Goal: Task Accomplishment & Management: Use online tool/utility

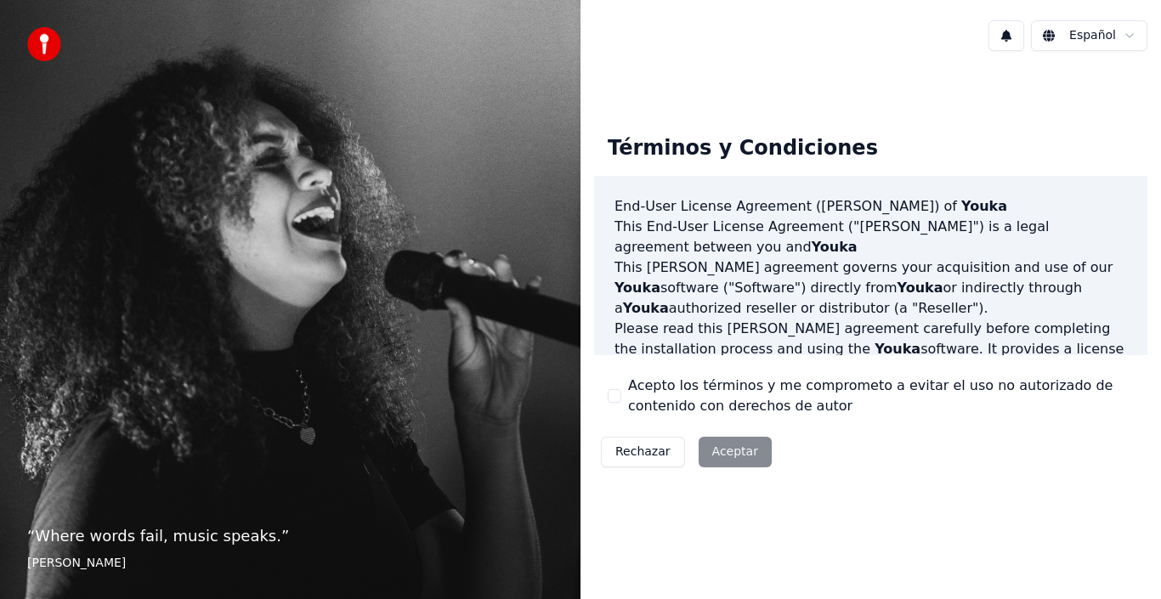
click at [615, 398] on button "Acepto los términos y me comprometo a evitar el uso no autorizado de contenido …" at bounding box center [615, 396] width 14 height 14
click at [740, 462] on button "Aceptar" at bounding box center [735, 452] width 73 height 31
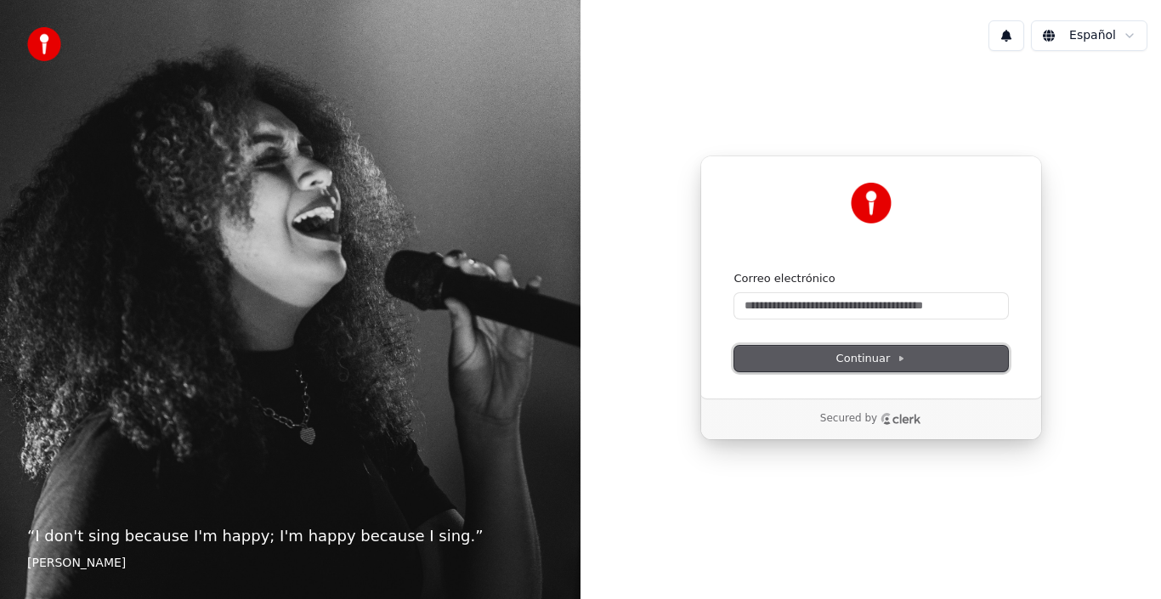
click at [819, 358] on button "Continuar" at bounding box center [872, 359] width 274 height 26
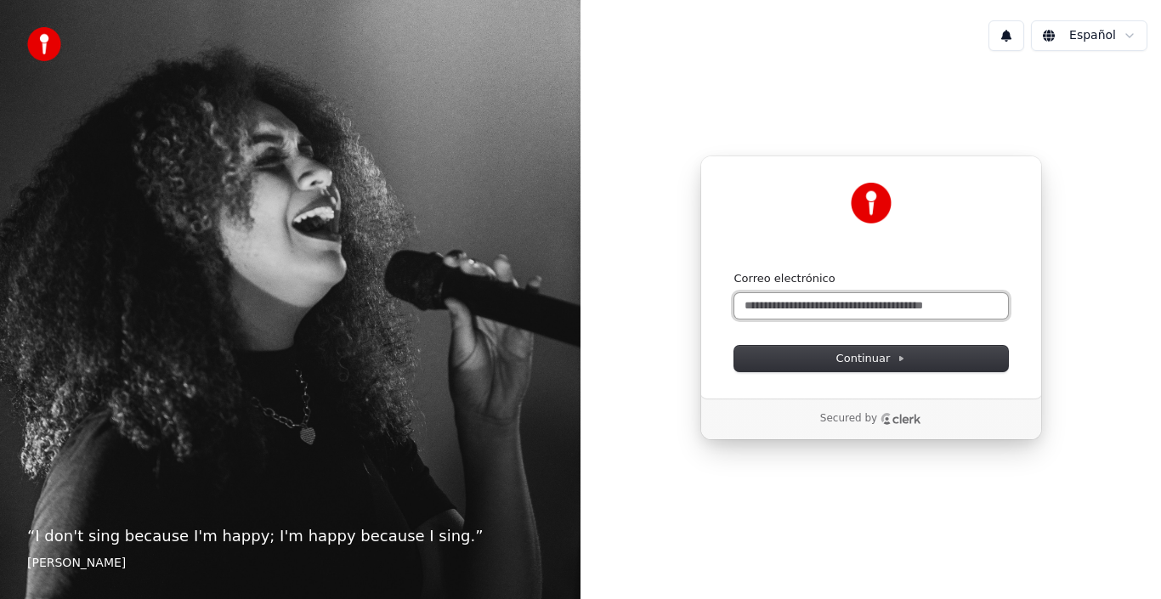
click at [806, 305] on input "Correo electrónico" at bounding box center [872, 306] width 274 height 26
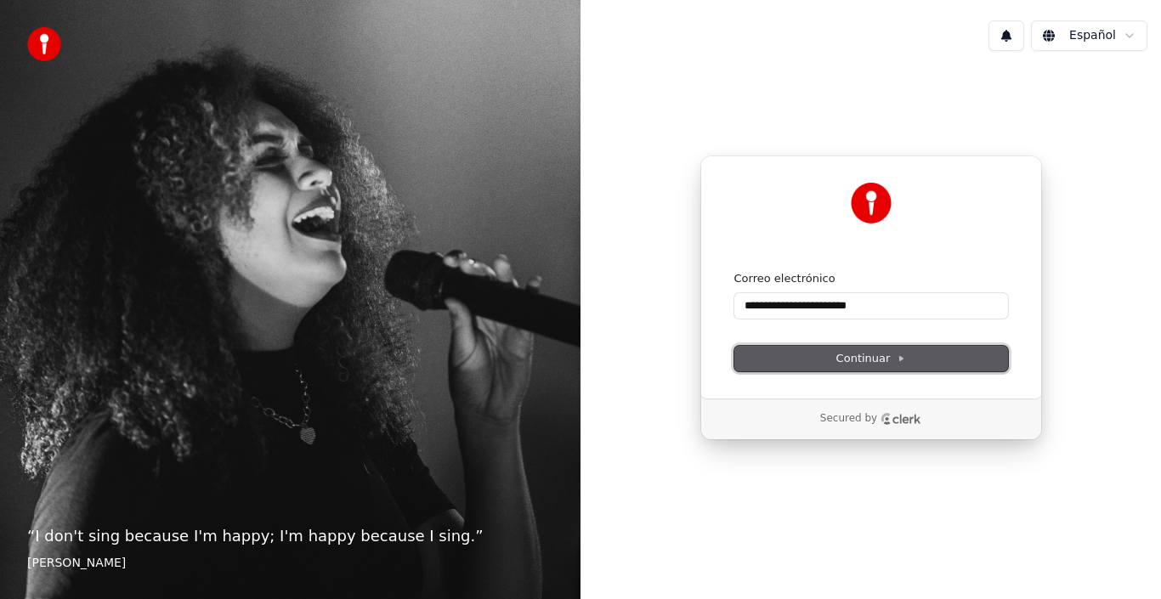
click at [827, 361] on button "Continuar" at bounding box center [872, 359] width 274 height 26
type input "**********"
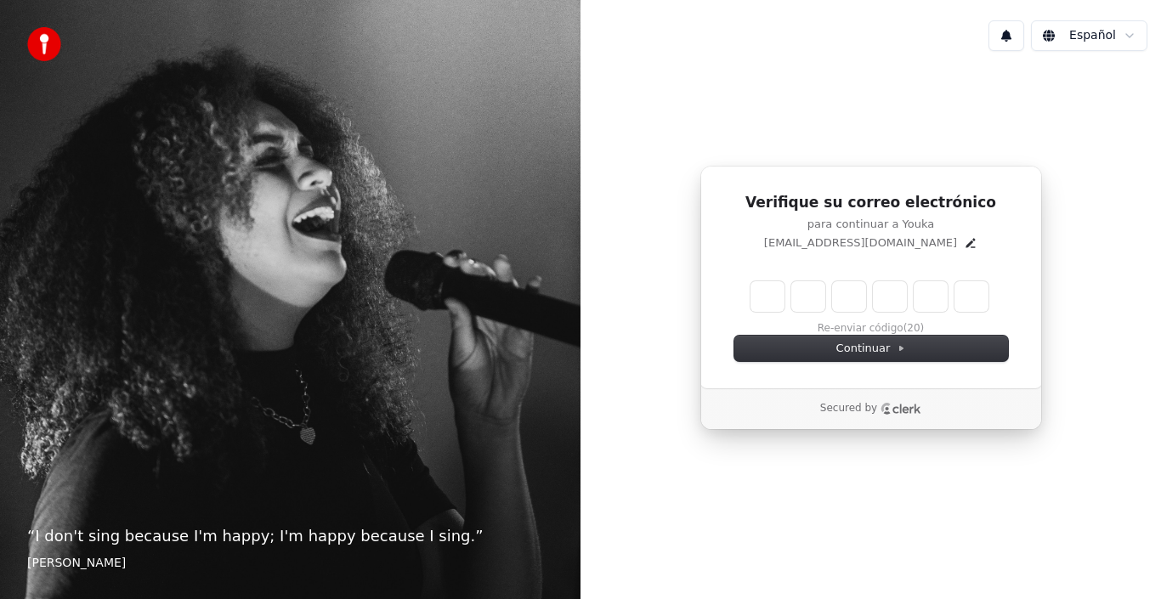
type input "*"
type input "**"
type input "*"
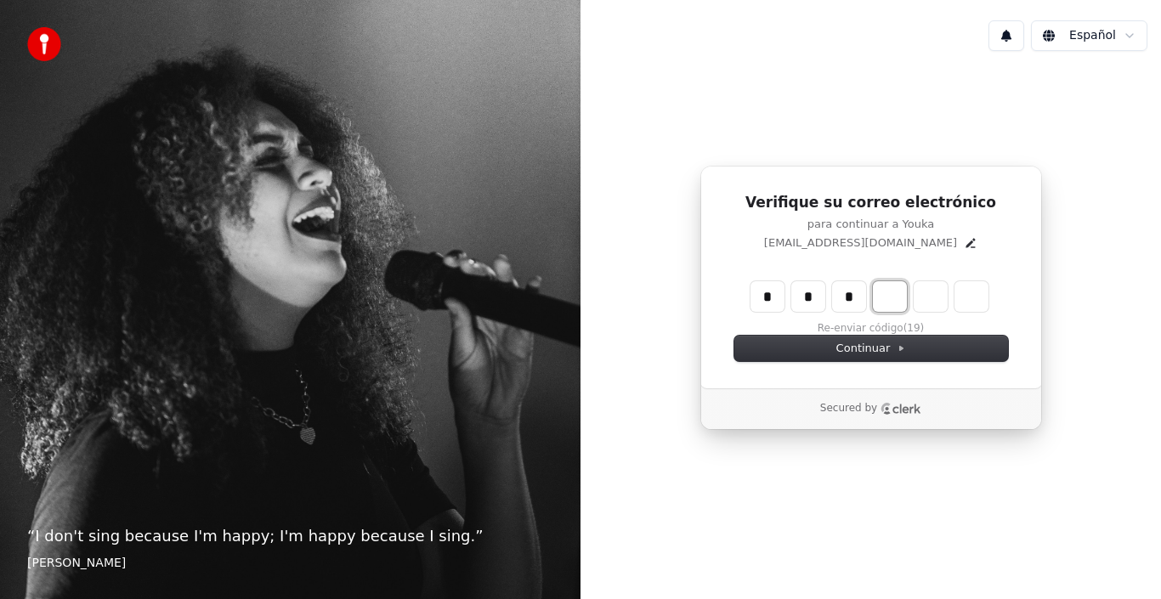
type input "***"
type input "*"
type input "****"
type input "*"
type input "******"
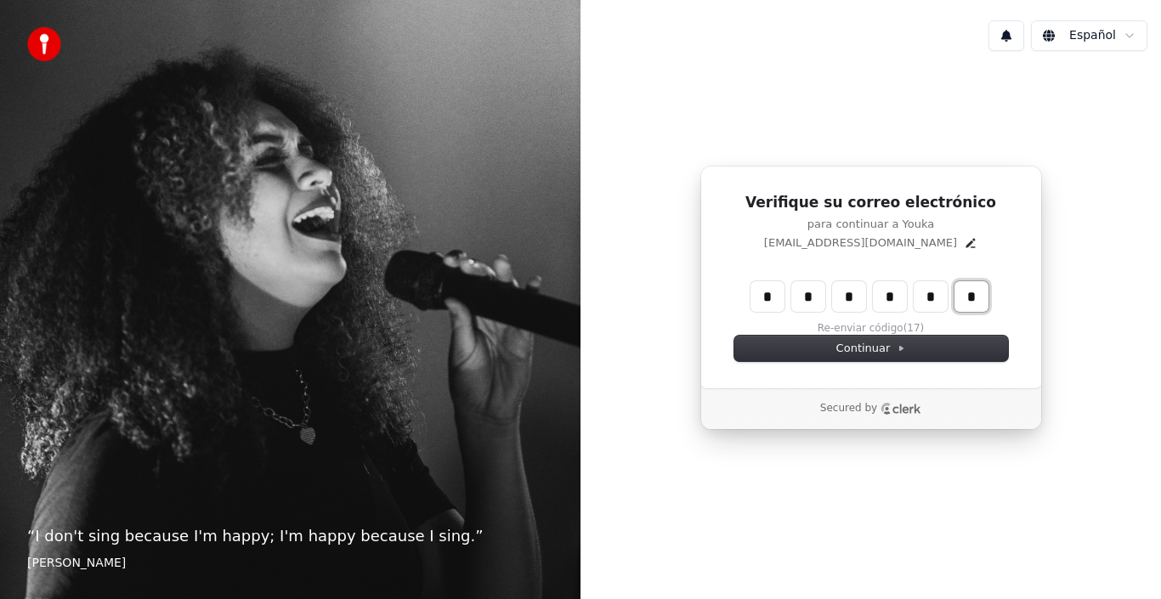
type input "*"
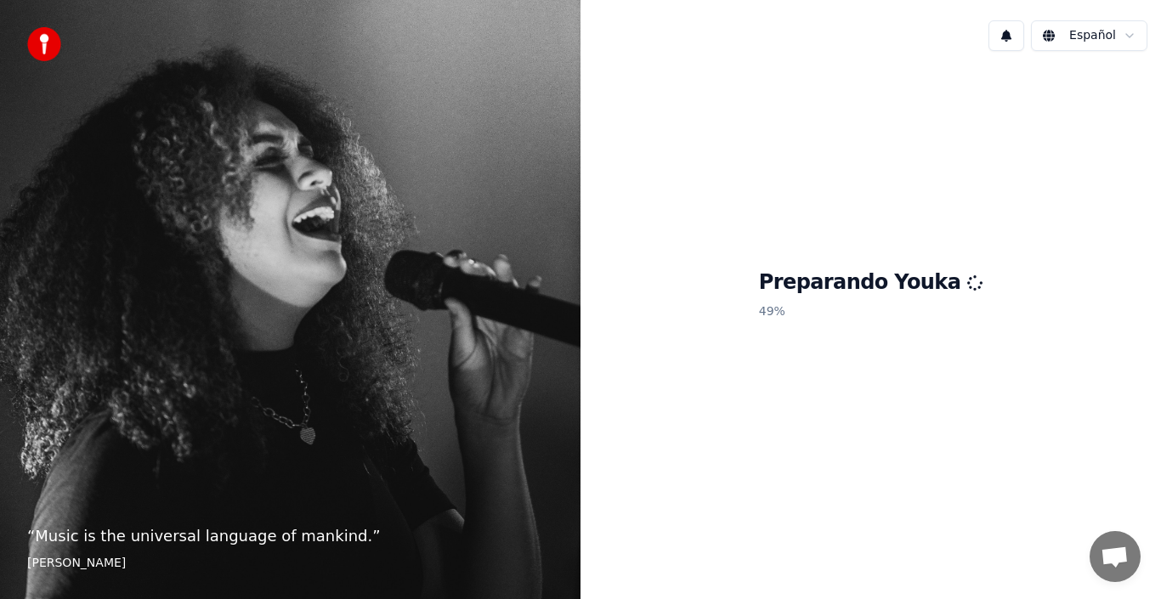
click at [246, 43] on div "“ Music is the universal language of mankind. ” Henry Wadsworth Longfellow" at bounding box center [290, 299] width 581 height 599
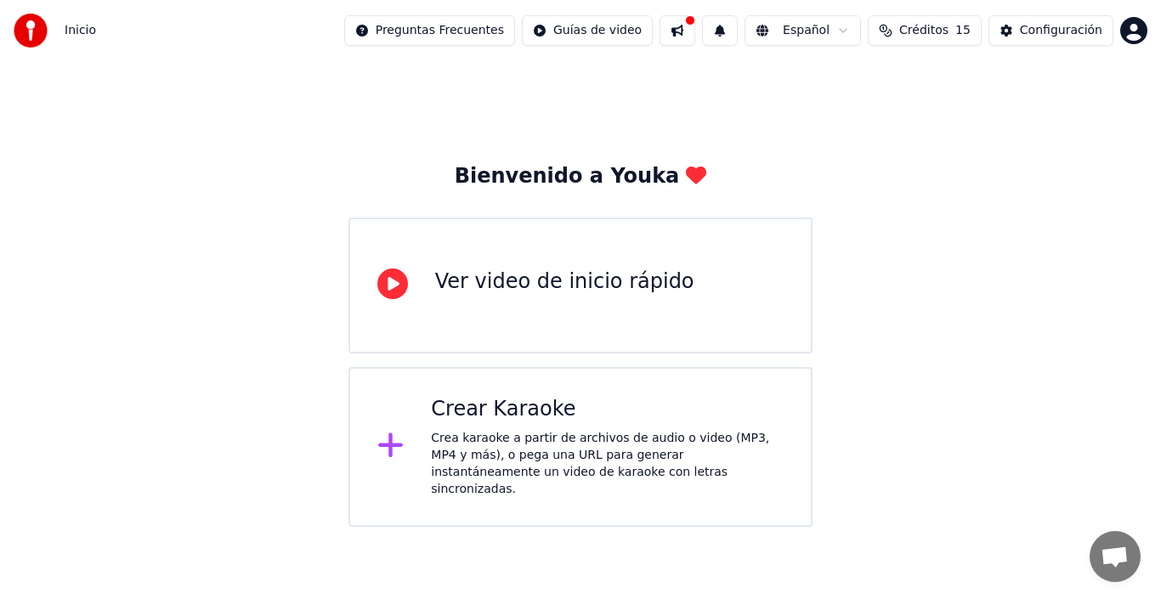
click at [495, 453] on div "Crea karaoke a partir de archivos de audio o video (MP3, MP4 y más), o pega una…" at bounding box center [607, 464] width 353 height 68
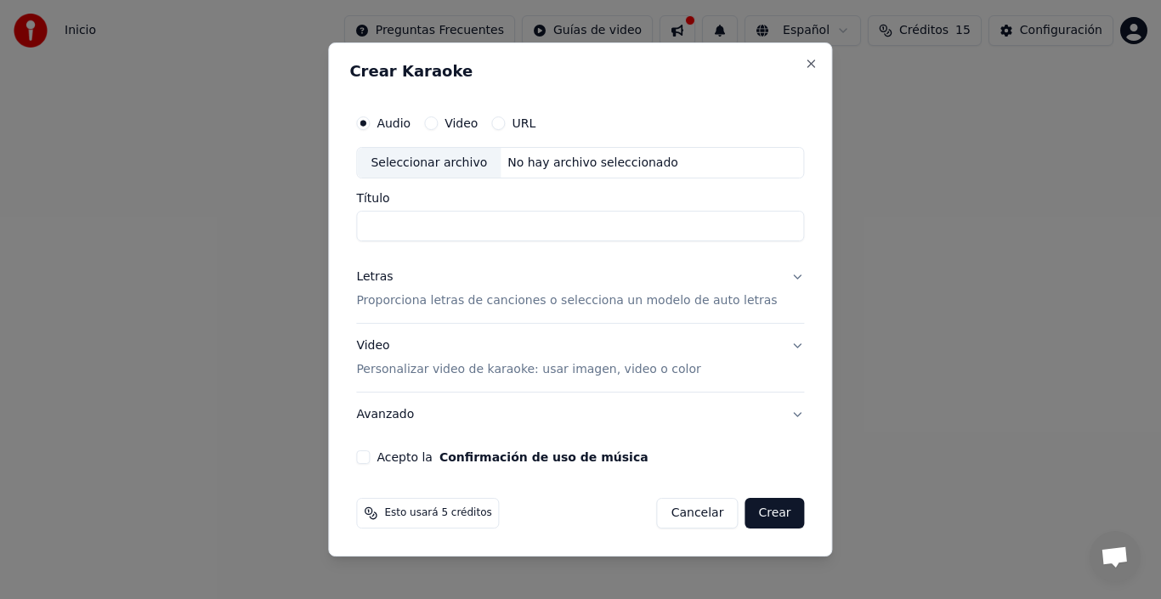
click at [466, 120] on label "Video" at bounding box center [461, 123] width 33 height 12
click at [438, 120] on button "Video" at bounding box center [431, 123] width 14 height 14
click at [488, 230] on input "Título" at bounding box center [580, 227] width 448 height 31
click at [505, 123] on button "URL" at bounding box center [498, 123] width 14 height 14
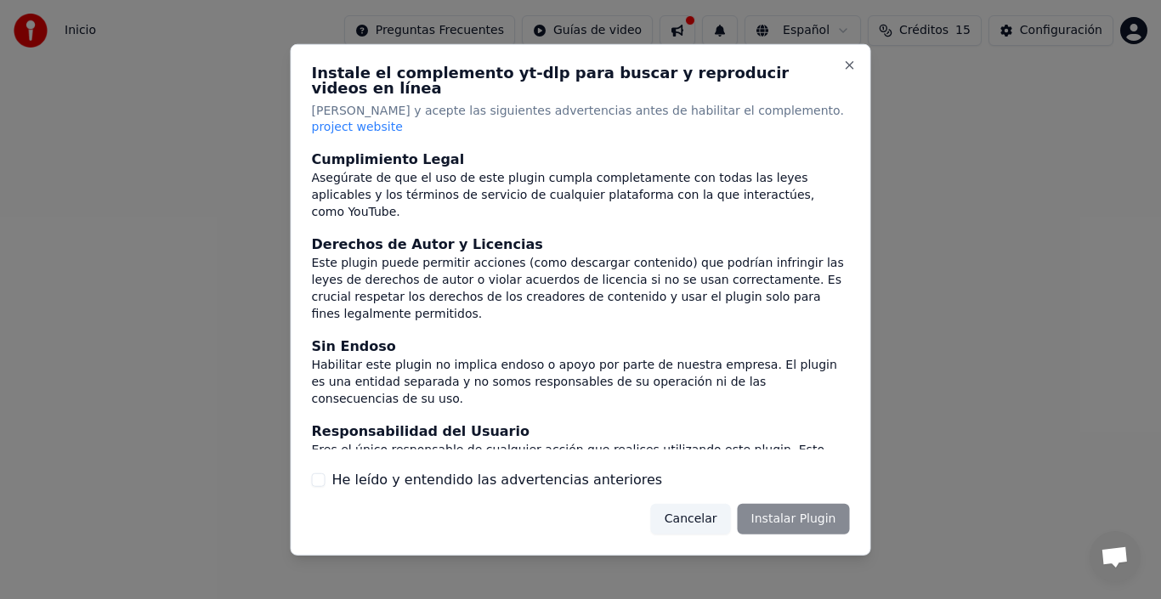
scroll to position [128, 0]
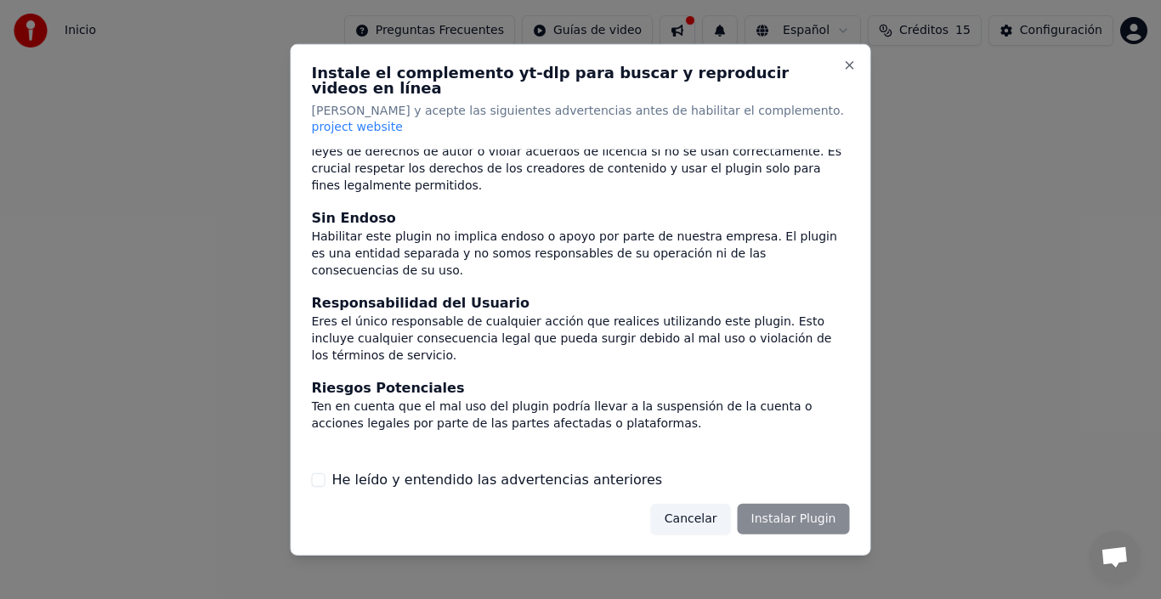
click at [494, 470] on label "He leído y entendido las advertencias anteriores" at bounding box center [497, 480] width 331 height 20
click at [326, 474] on button "He leído y entendido las advertencias anteriores" at bounding box center [319, 481] width 14 height 14
click at [797, 510] on button "Instalar Plugin" at bounding box center [794, 519] width 112 height 31
click at [980, 269] on div at bounding box center [580, 299] width 1161 height 599
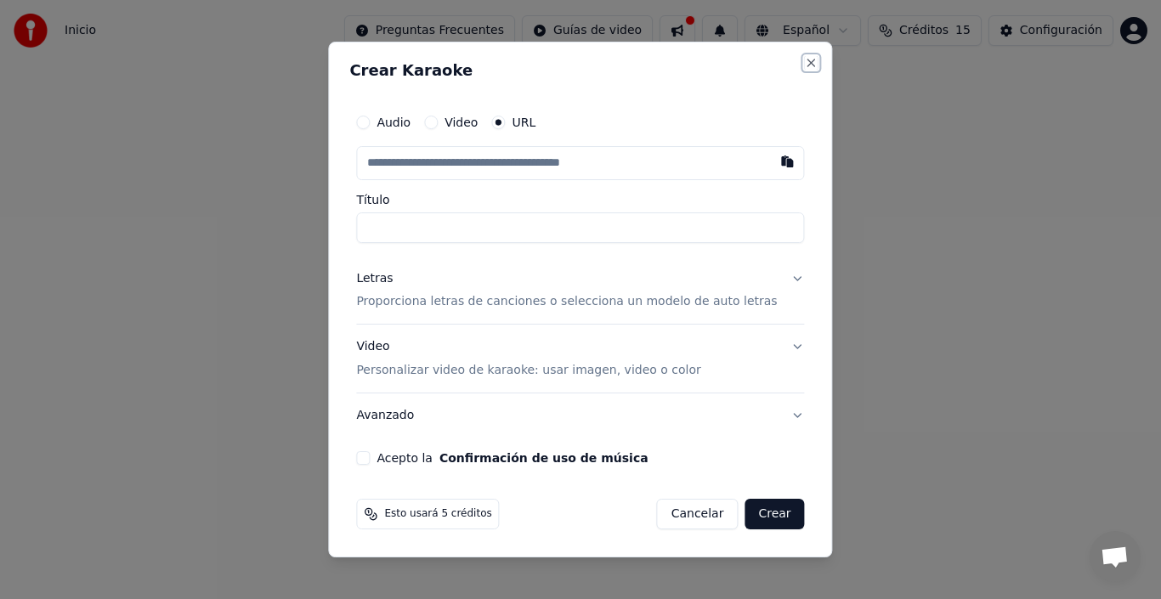
click at [805, 65] on button "Close" at bounding box center [812, 63] width 14 height 14
